Goal: Information Seeking & Learning: Learn about a topic

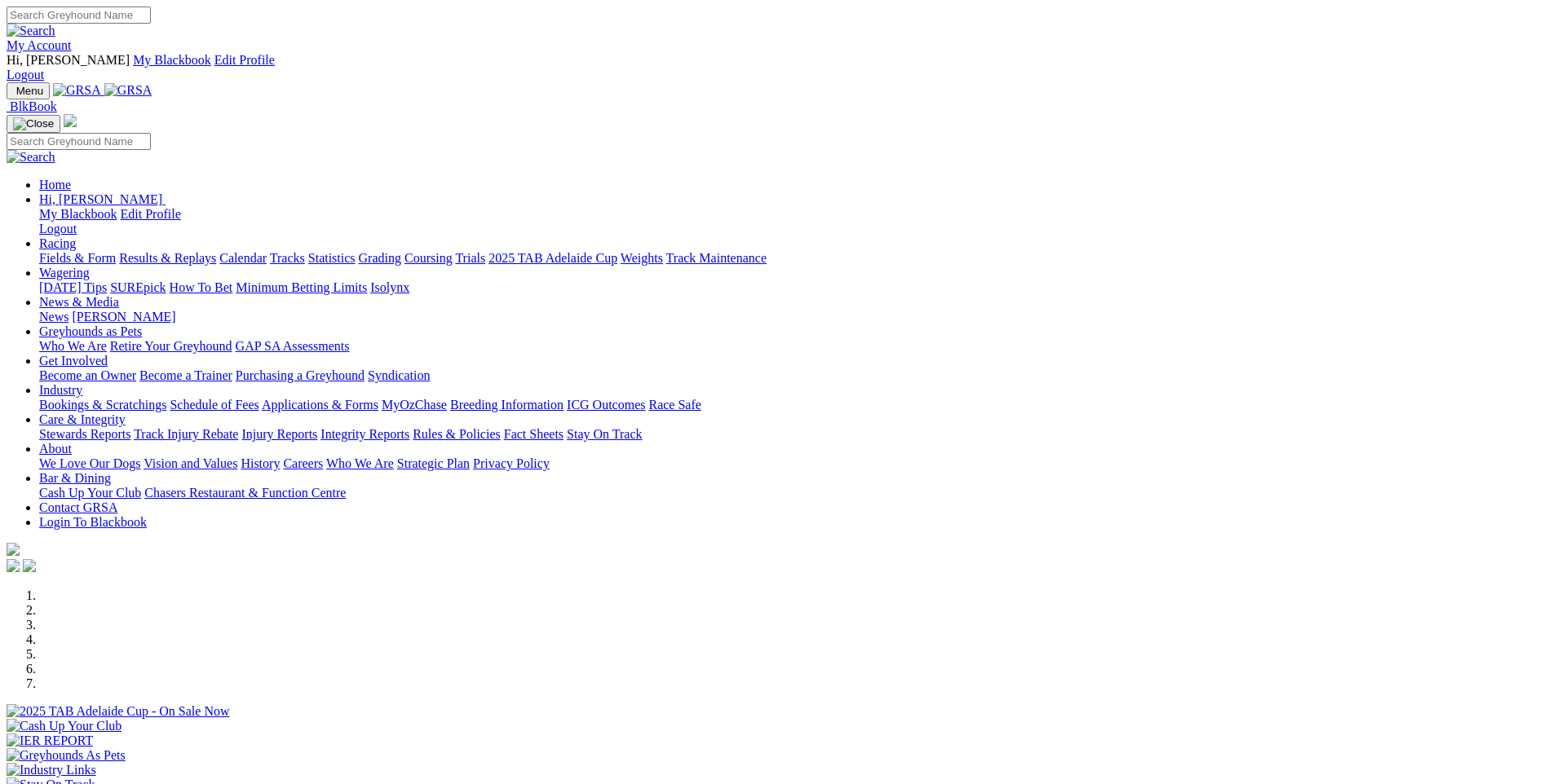
scroll to position [408, 0]
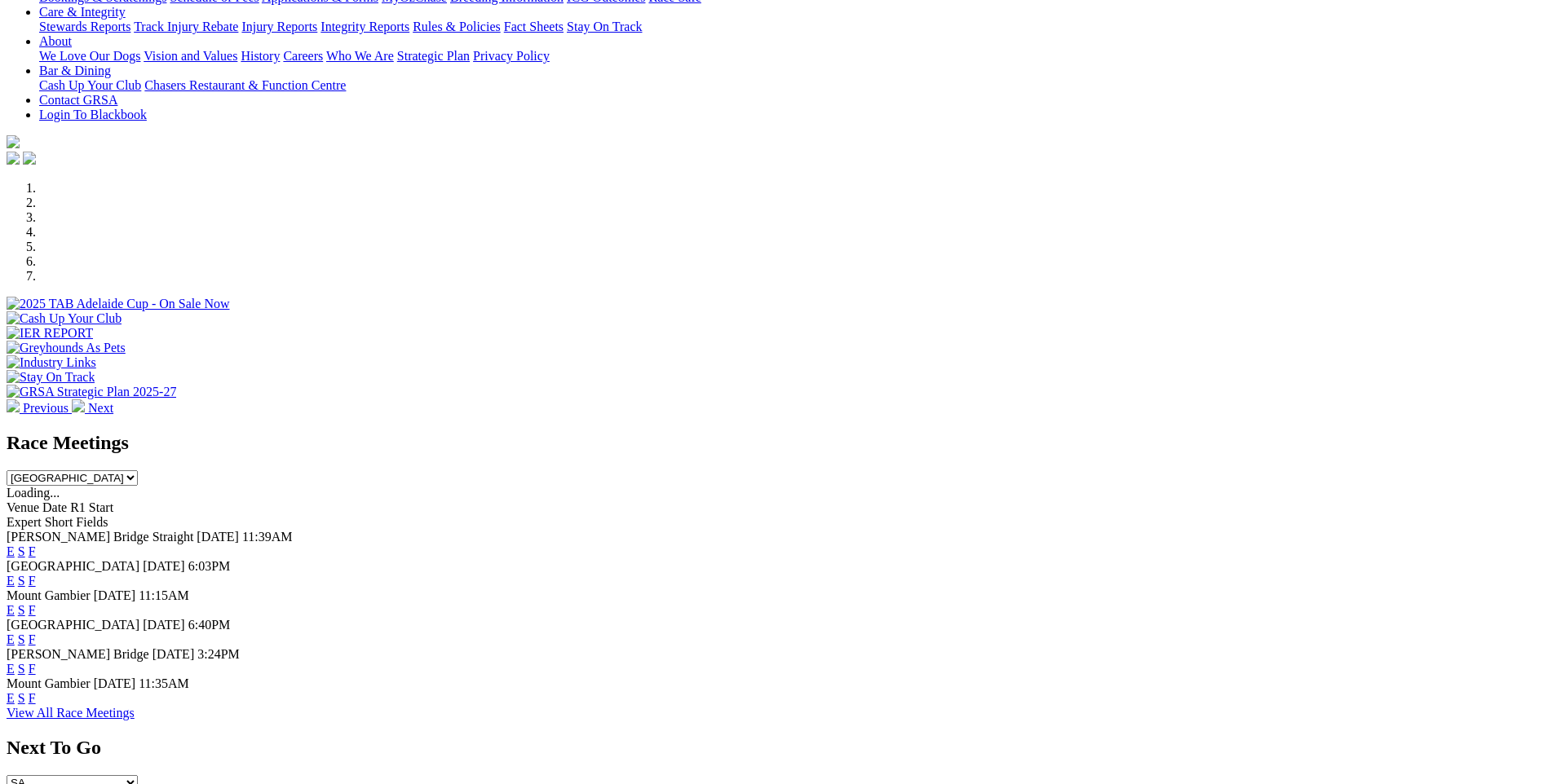
click at [35, 691] on link "F" at bounding box center [32, 698] width 7 height 14
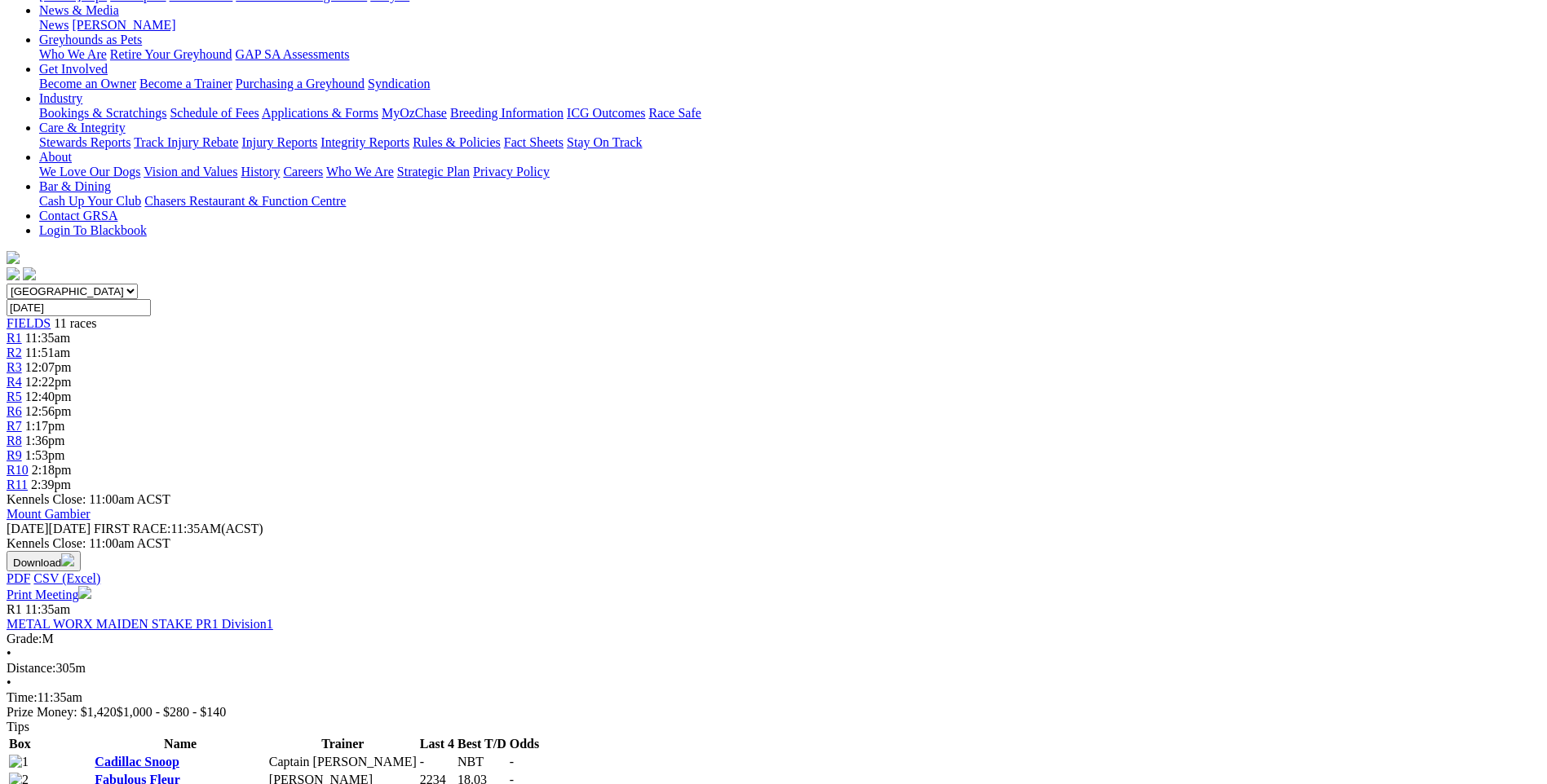
scroll to position [82, 0]
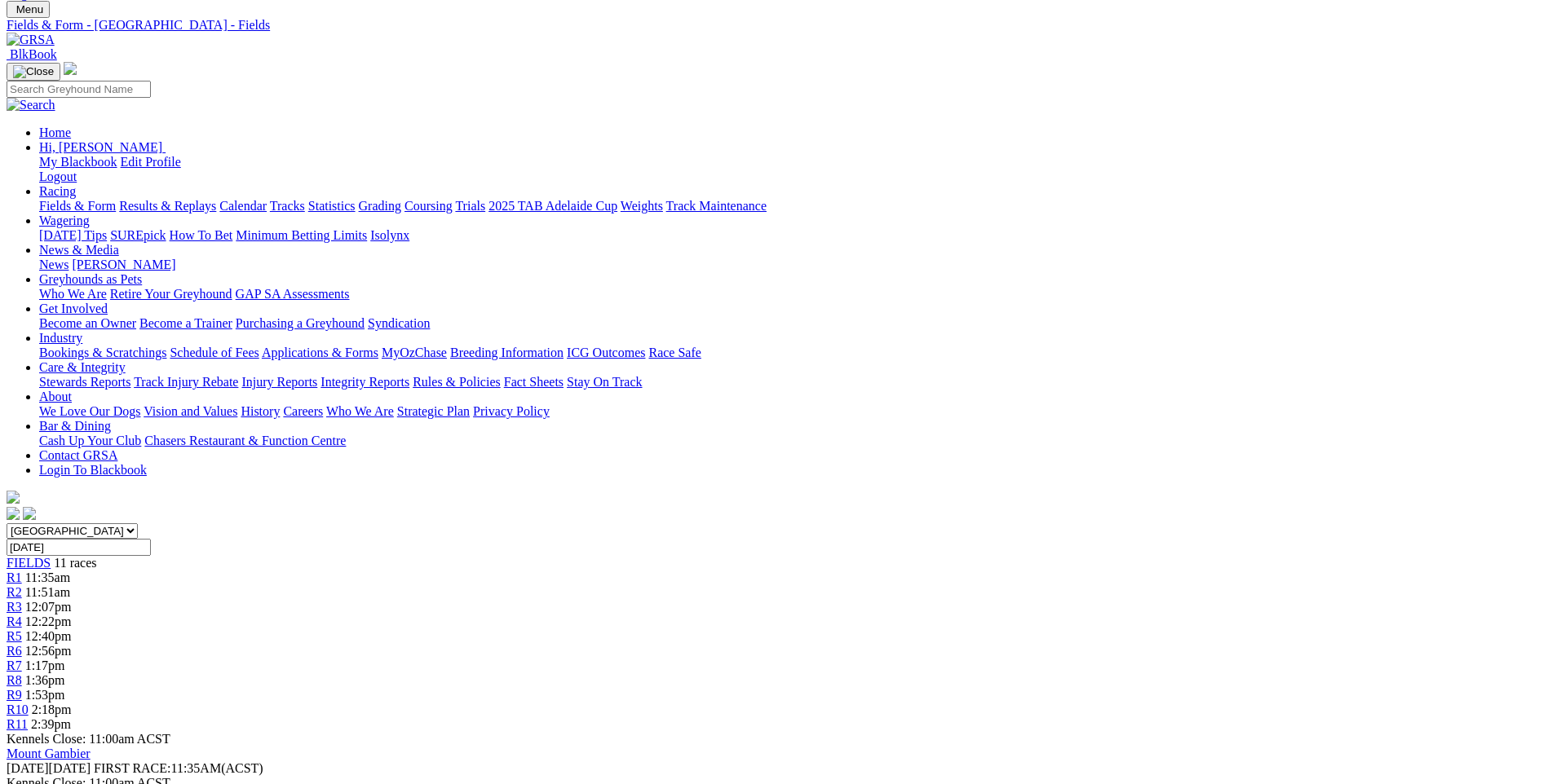
click at [22, 600] on span "R3" at bounding box center [13, 607] width 15 height 14
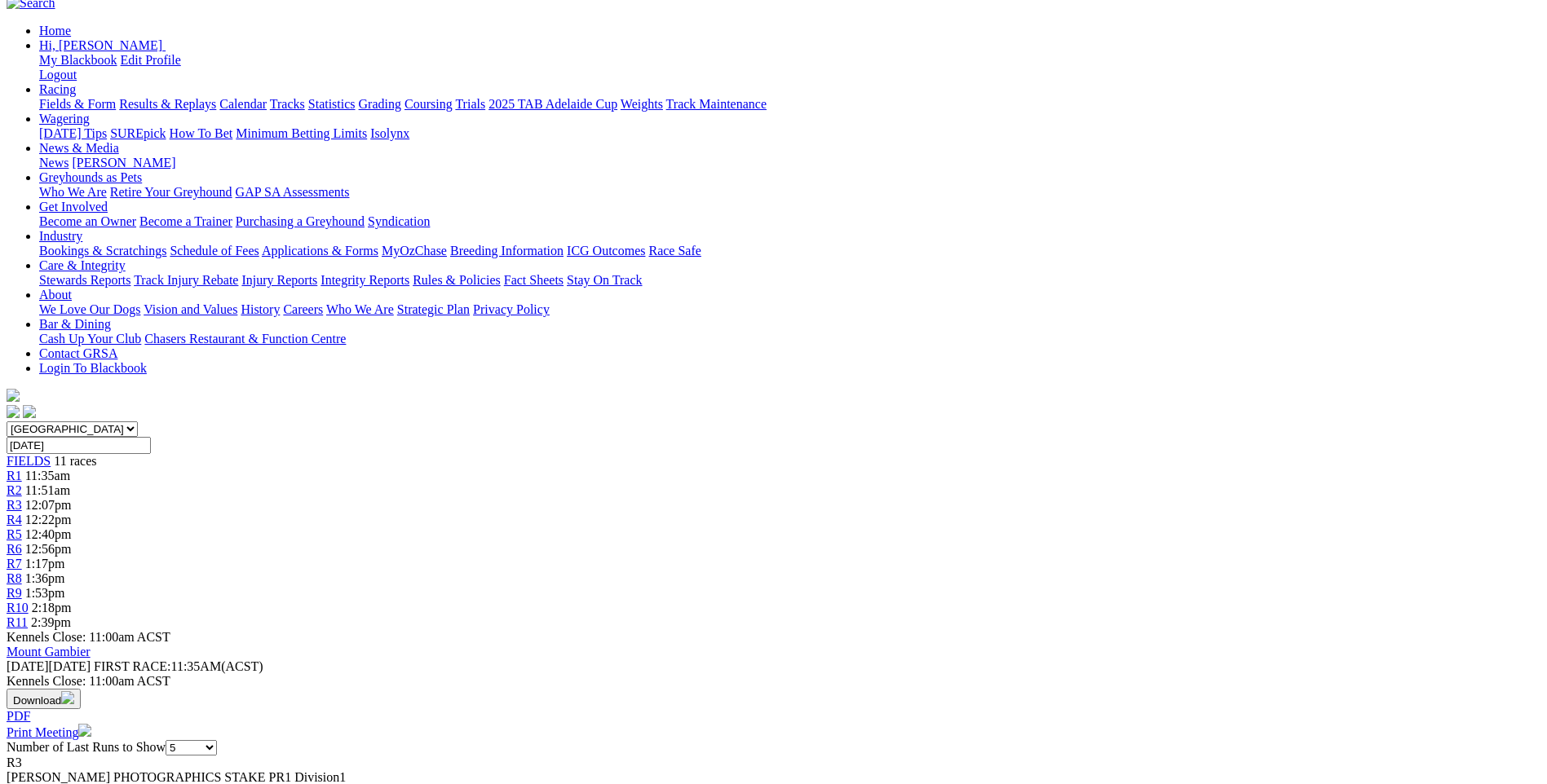
scroll to position [163, 0]
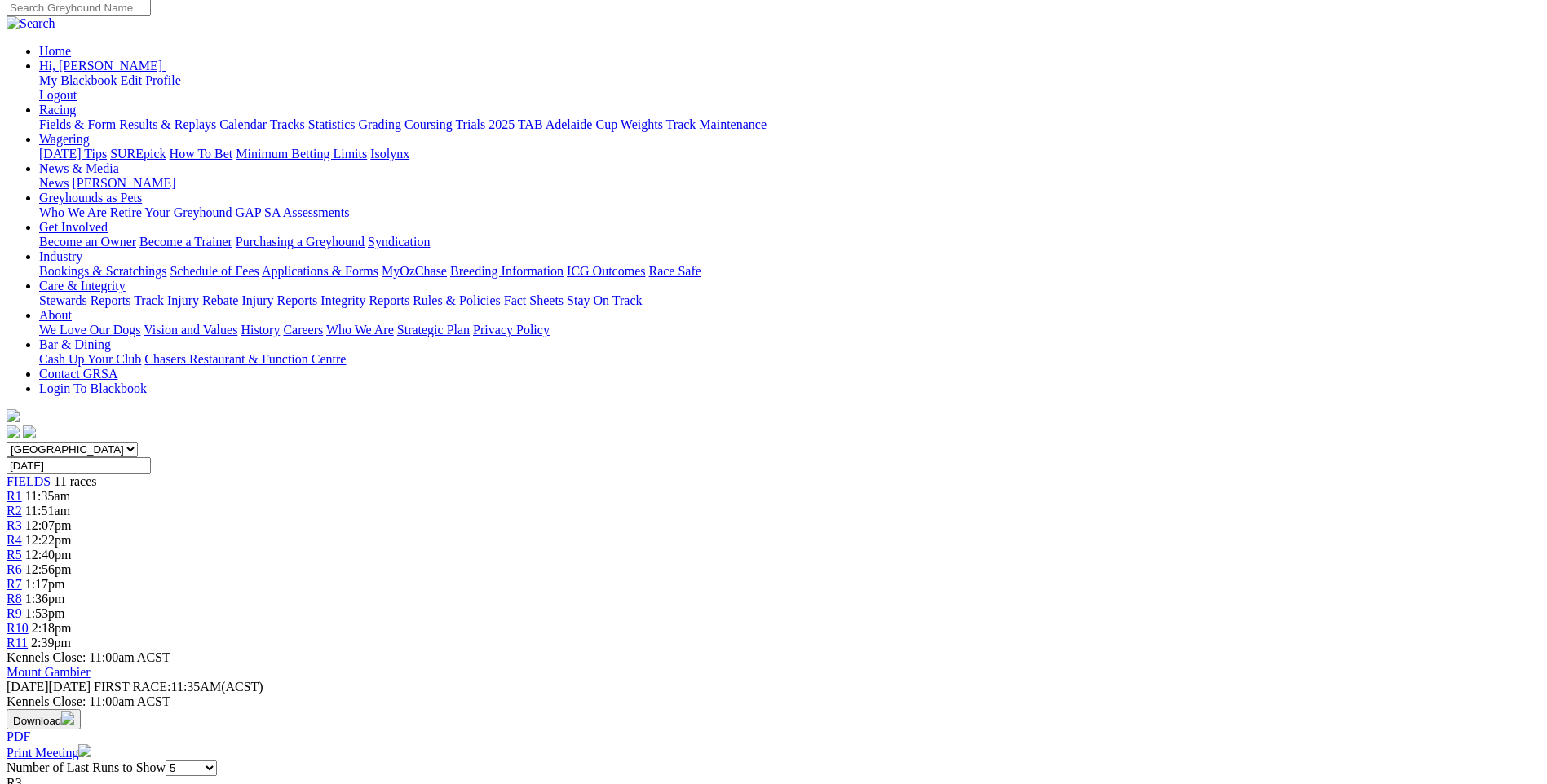
click at [22, 592] on span "R8" at bounding box center [13, 599] width 15 height 14
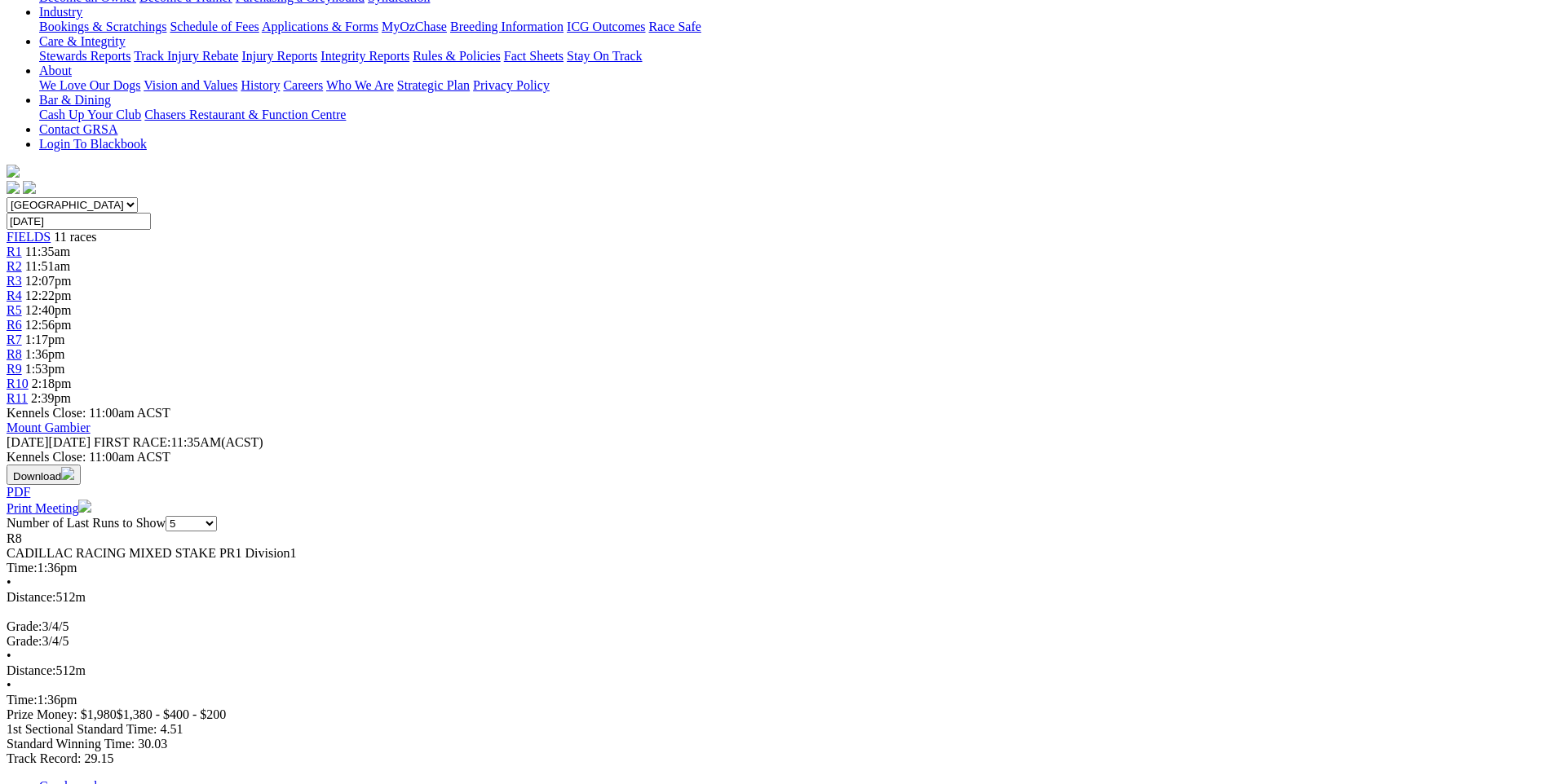
scroll to position [163, 0]
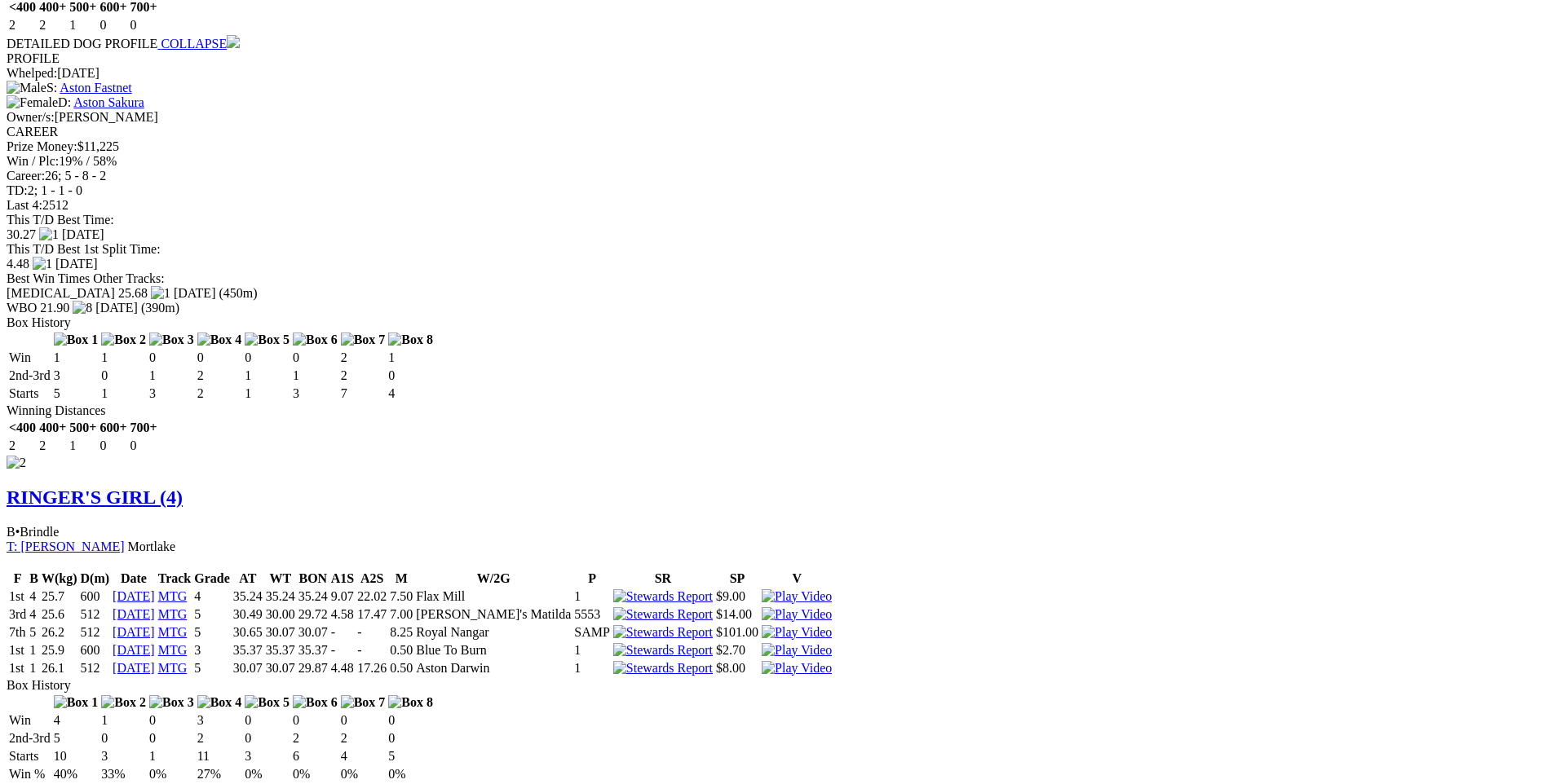
scroll to position [1630, 0]
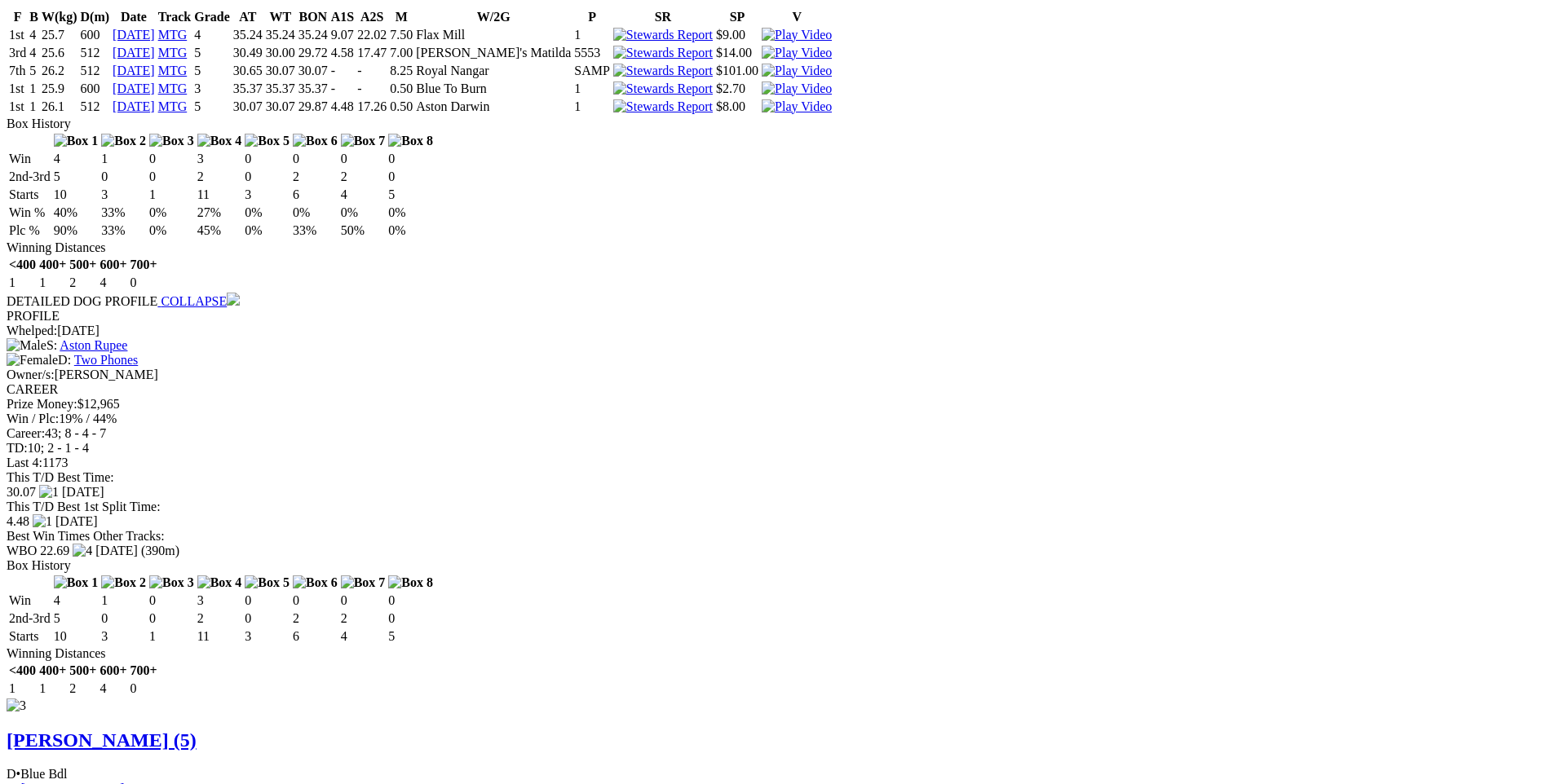
scroll to position [2201, 0]
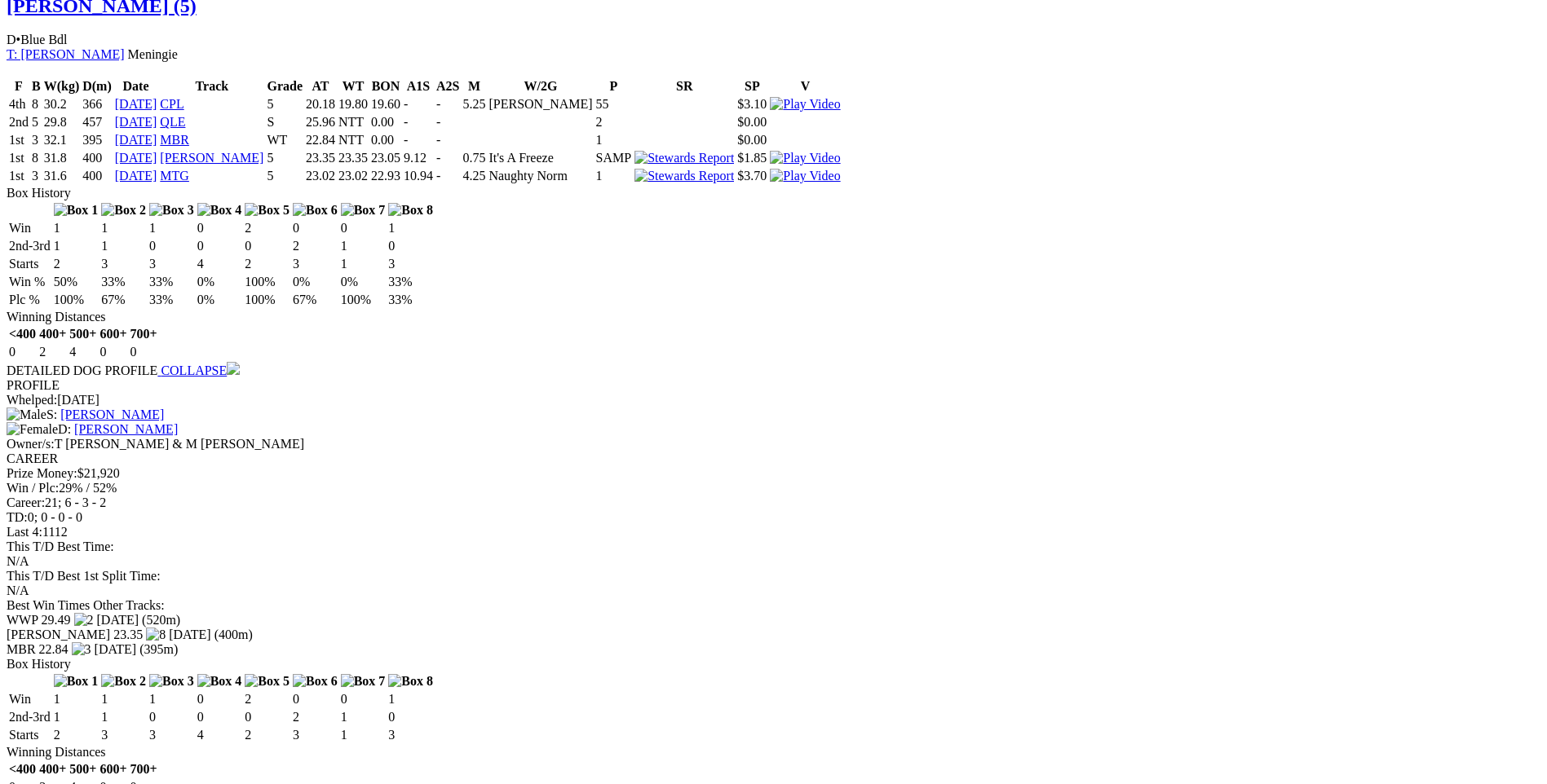
scroll to position [2935, 0]
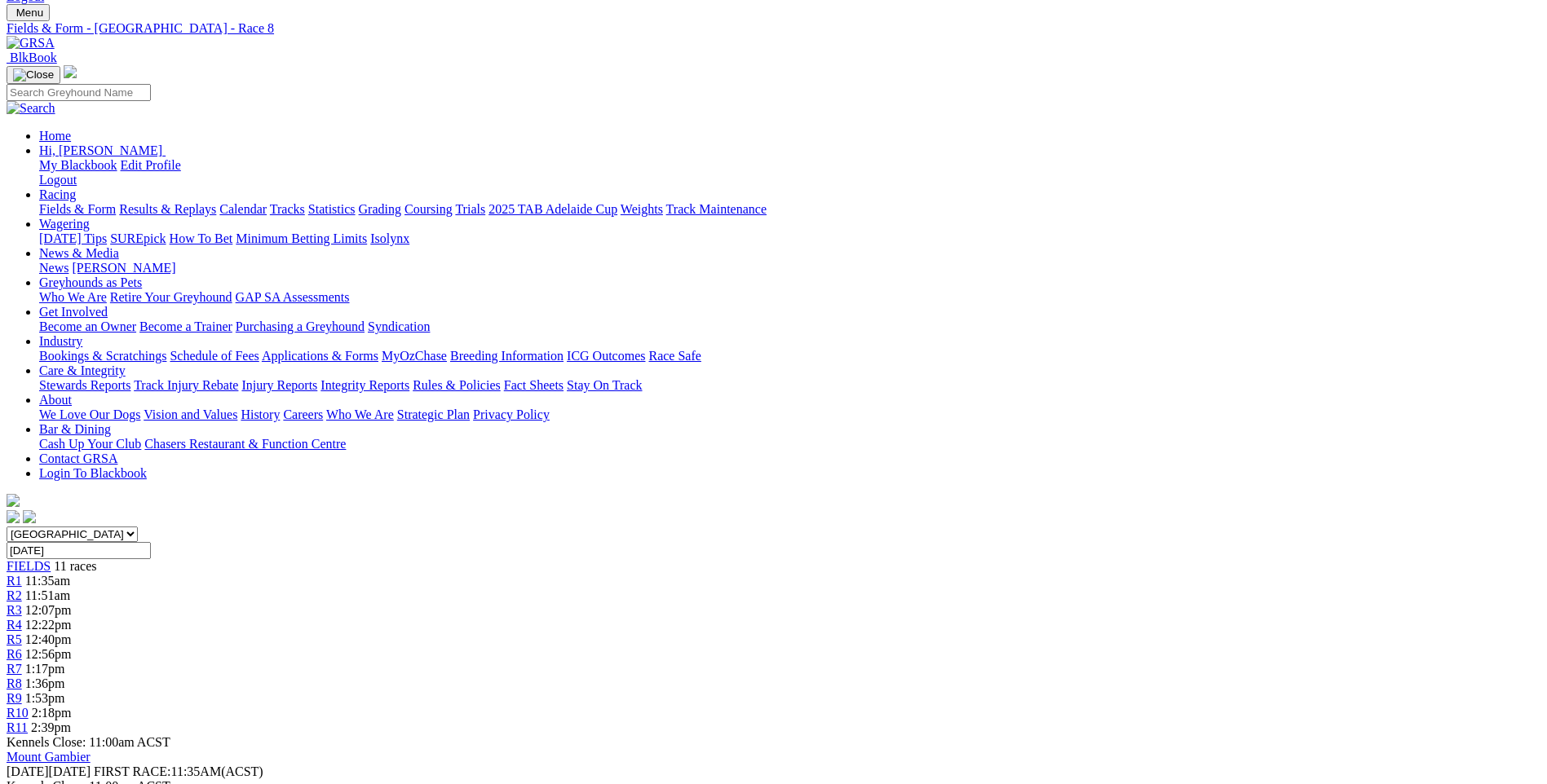
scroll to position [0, 0]
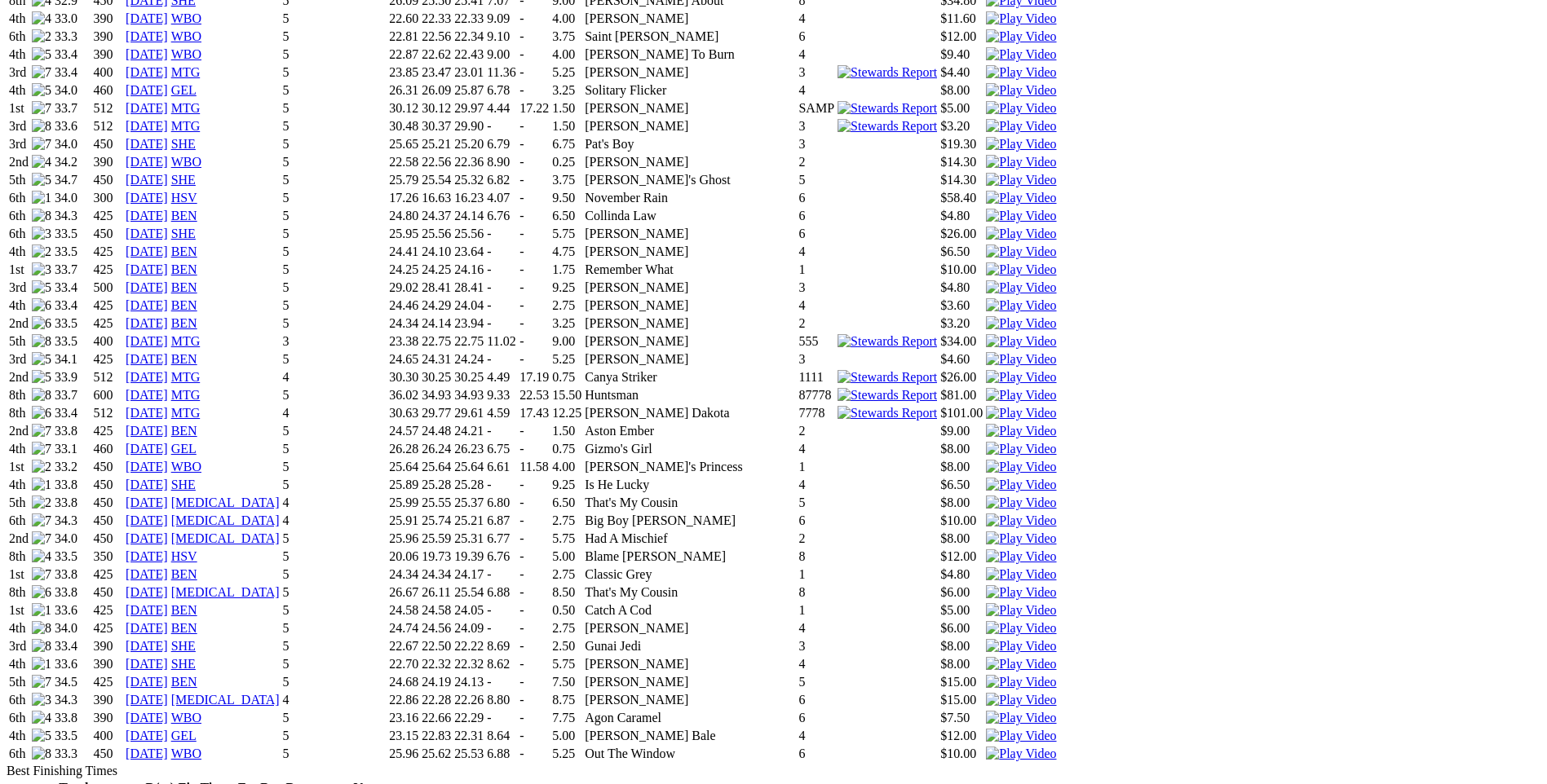
scroll to position [2608, 0]
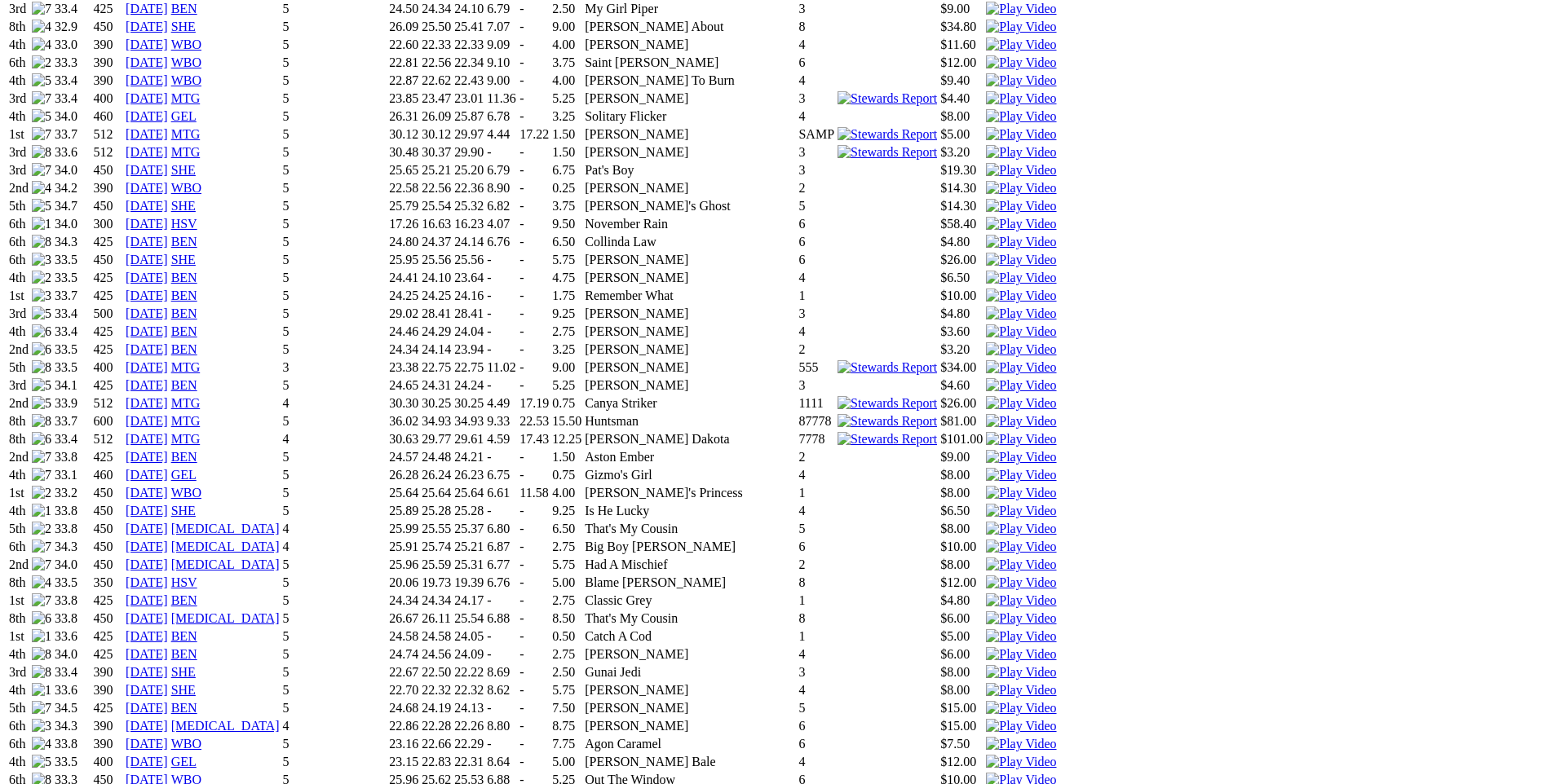
click at [168, 407] on link "[DATE]" at bounding box center [147, 404] width 43 height 14
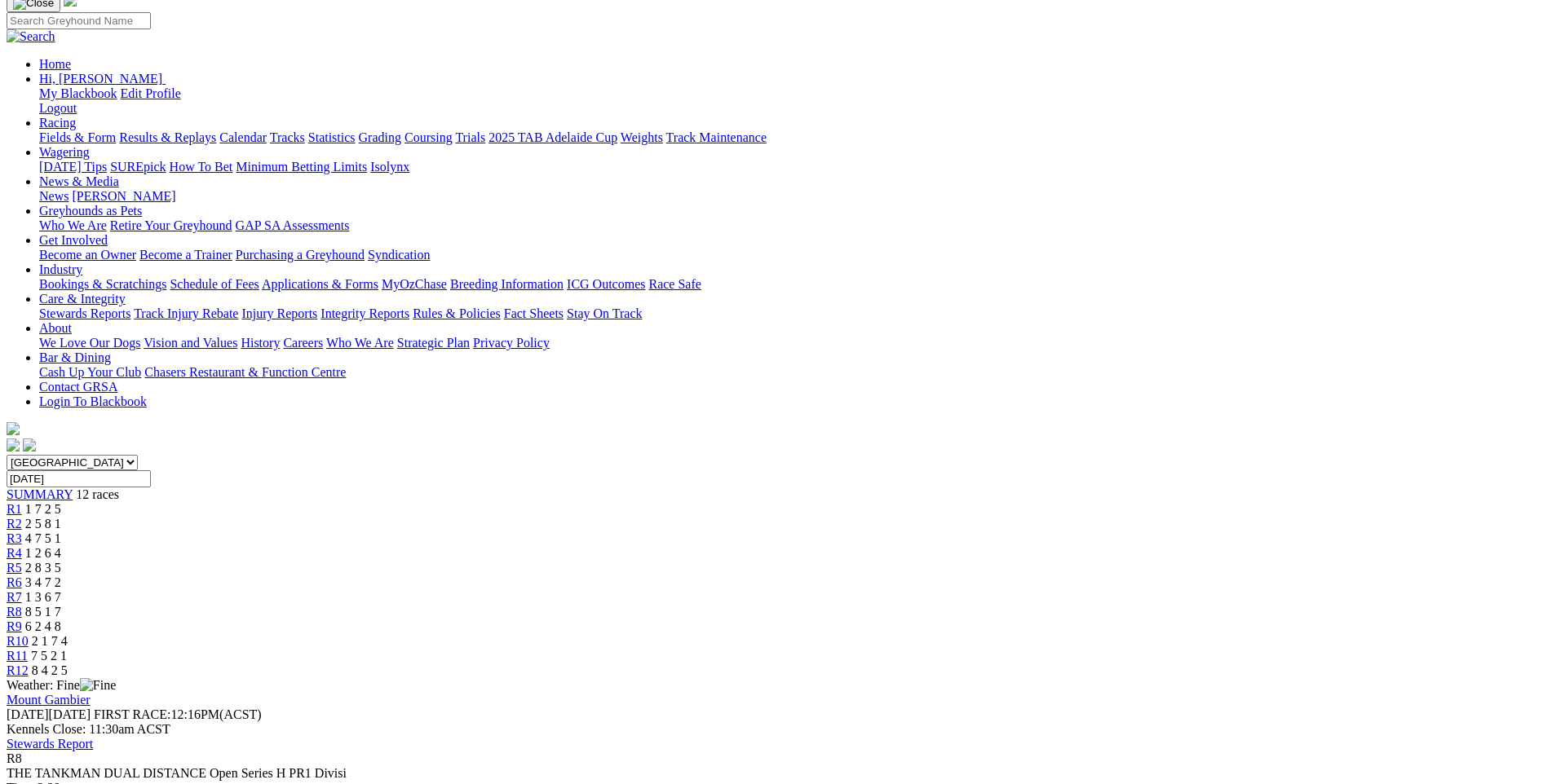
scroll to position [163, 0]
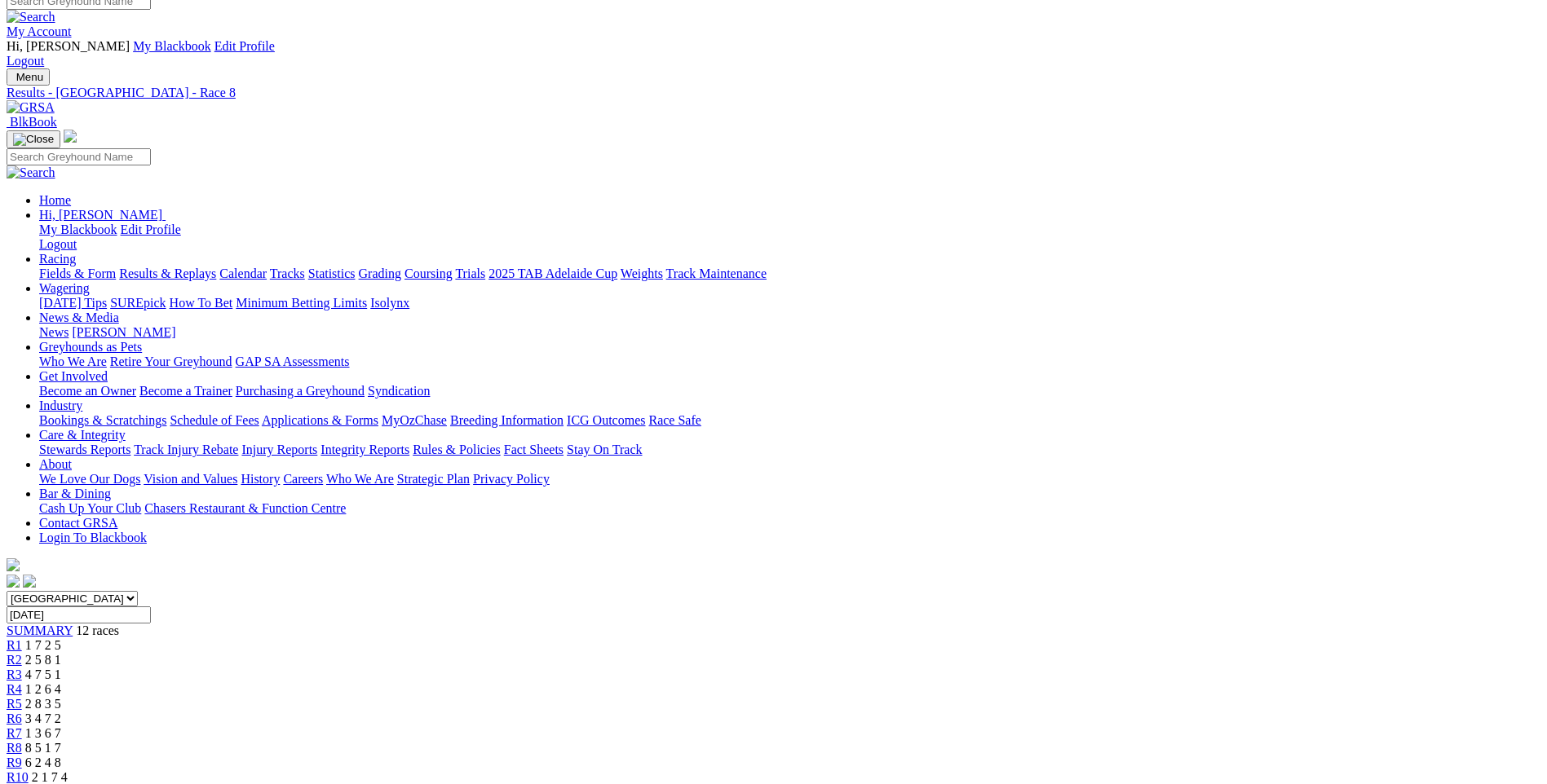
scroll to position [0, 0]
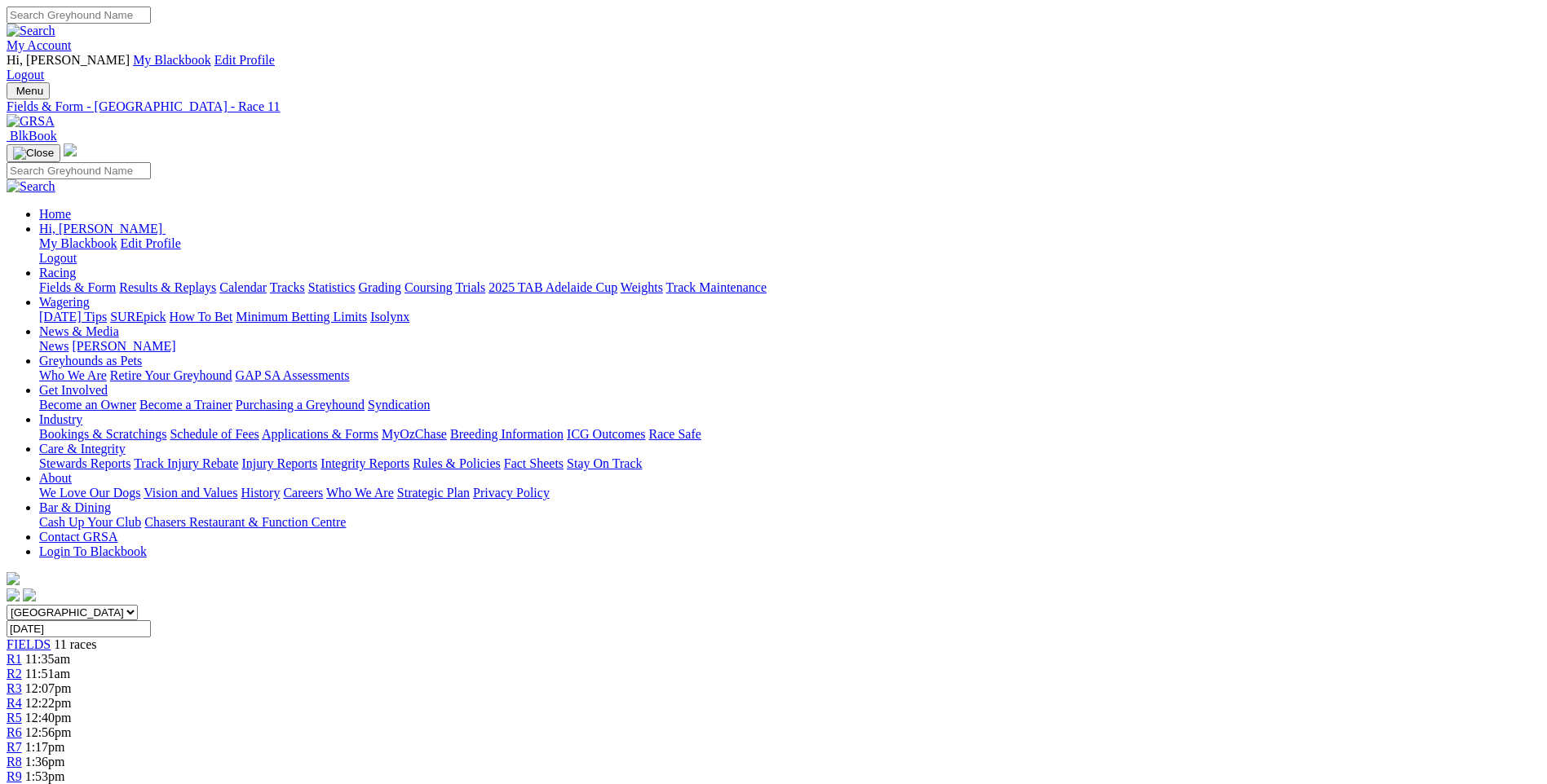
click at [22, 755] on span "R8" at bounding box center [13, 762] width 15 height 14
click at [22, 681] on span "R3" at bounding box center [13, 688] width 15 height 14
